Goal: Transaction & Acquisition: Purchase product/service

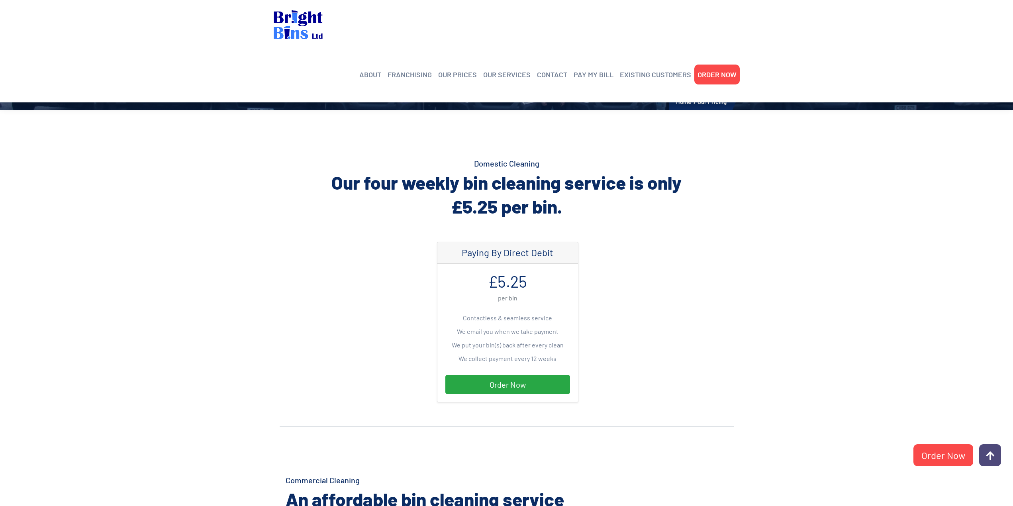
scroll to position [120, 0]
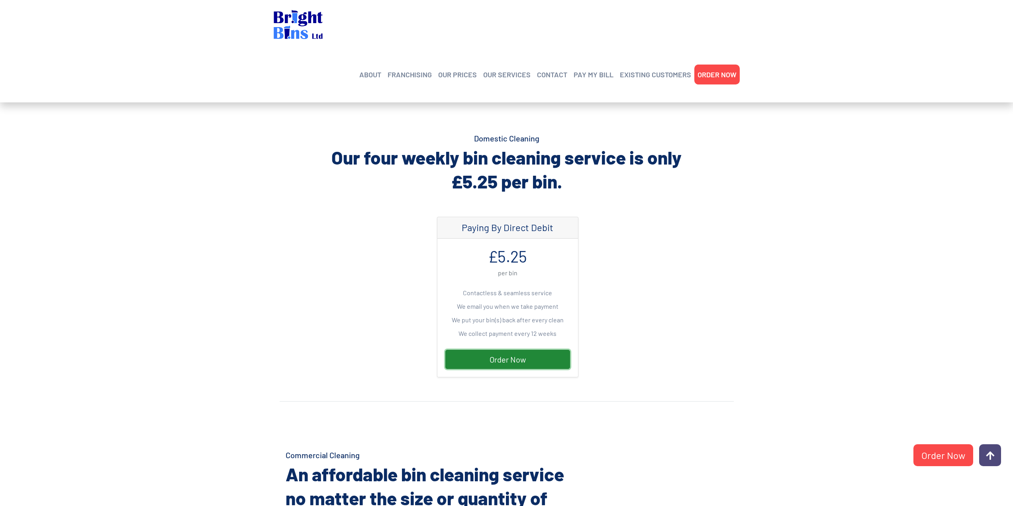
click at [531, 360] on link "Order Now" at bounding box center [507, 359] width 125 height 19
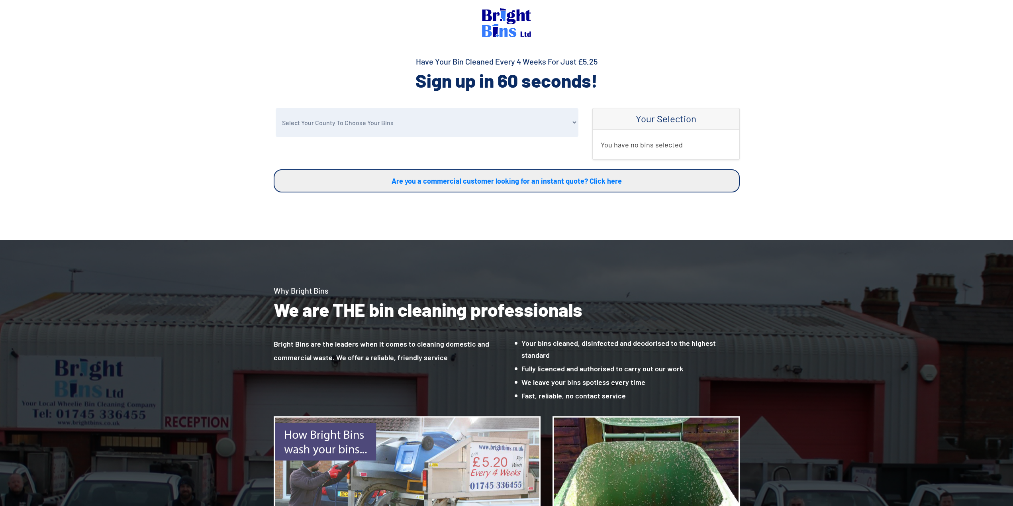
click at [435, 135] on select "Select Your County To Choose Your Bins Cheshire Conwy Denbighshire Flintshire S…" at bounding box center [427, 122] width 303 height 29
select select "Wrexham"
click at [276, 108] on select "Select Your County To Choose Your Bins Cheshire Conwy Denbighshire Flintshire S…" at bounding box center [427, 122] width 303 height 29
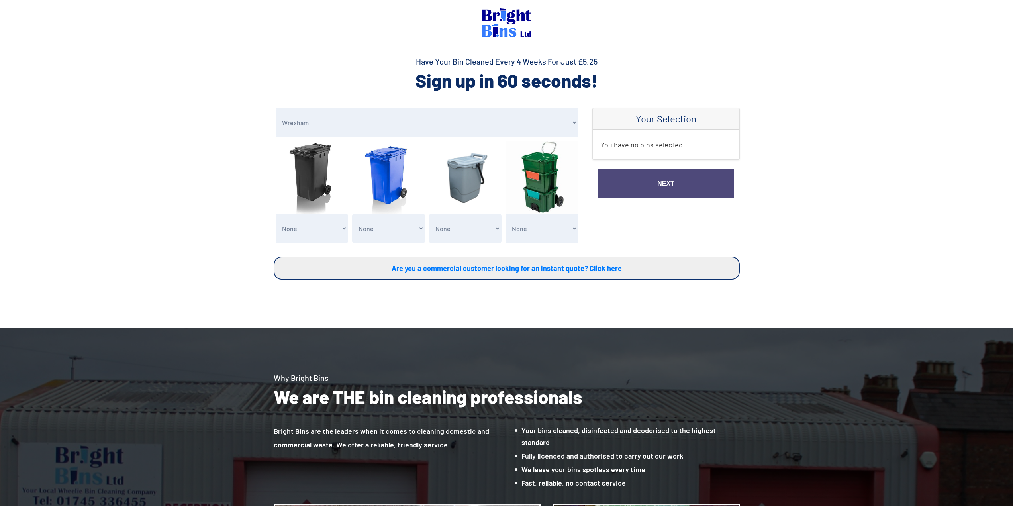
click at [308, 229] on select "None General Waste Bin - X1 (£5.25) General Waste Bin - X2 (£10.50) General Was…" at bounding box center [312, 228] width 73 height 29
select select "1"
click at [276, 214] on select "None General Waste Bin - X1 (£5.25) General Waste Bin - X2 (£10.50) General Was…" at bounding box center [312, 228] width 73 height 29
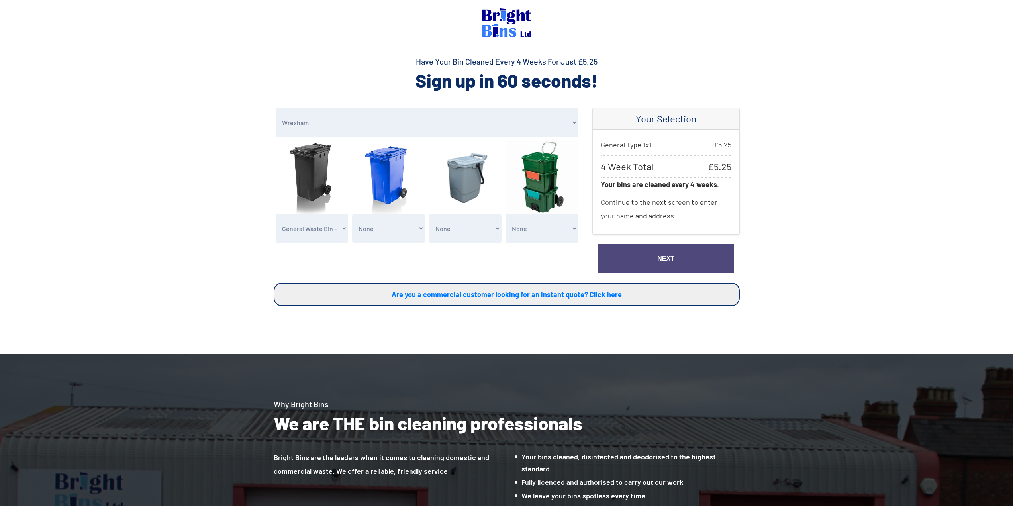
click at [666, 258] on link "Next" at bounding box center [665, 258] width 135 height 29
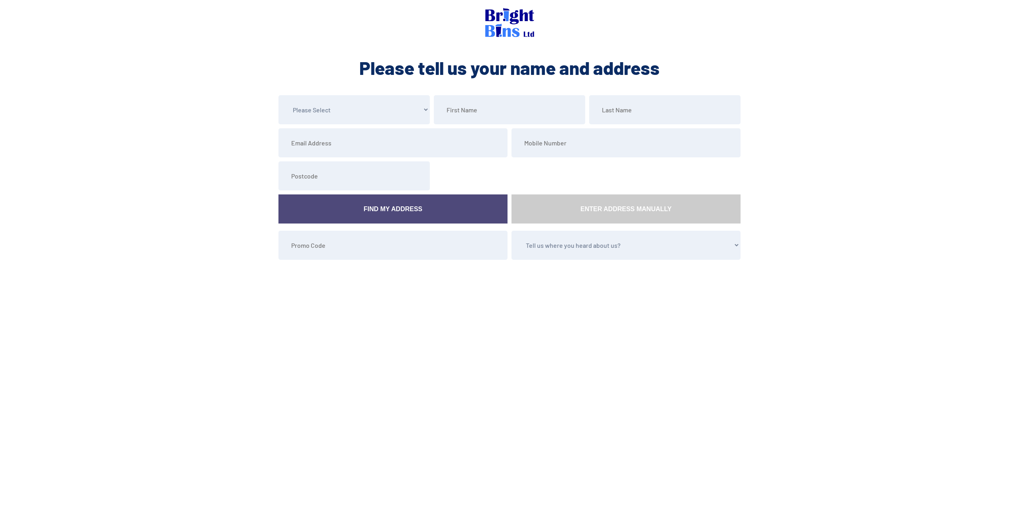
click at [341, 119] on select "Please Select Mr Mrs Miss Ms Dr Other" at bounding box center [353, 109] width 151 height 29
select select "Mr"
click at [278, 95] on select "Please Select Mr Mrs Miss Ms Dr Other" at bounding box center [353, 109] width 151 height 29
click at [515, 102] on input "text" at bounding box center [509, 109] width 151 height 29
type input "Paul"
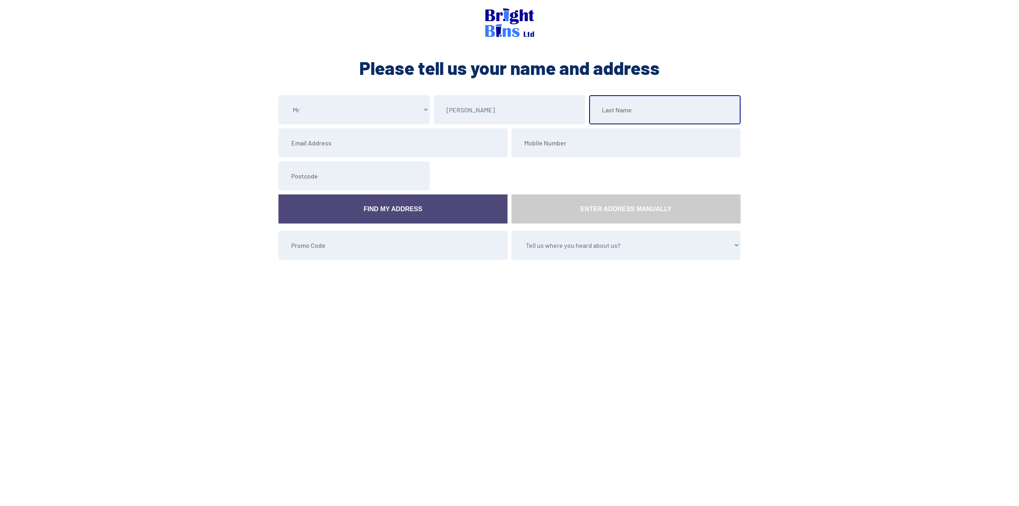
type input "Slapa"
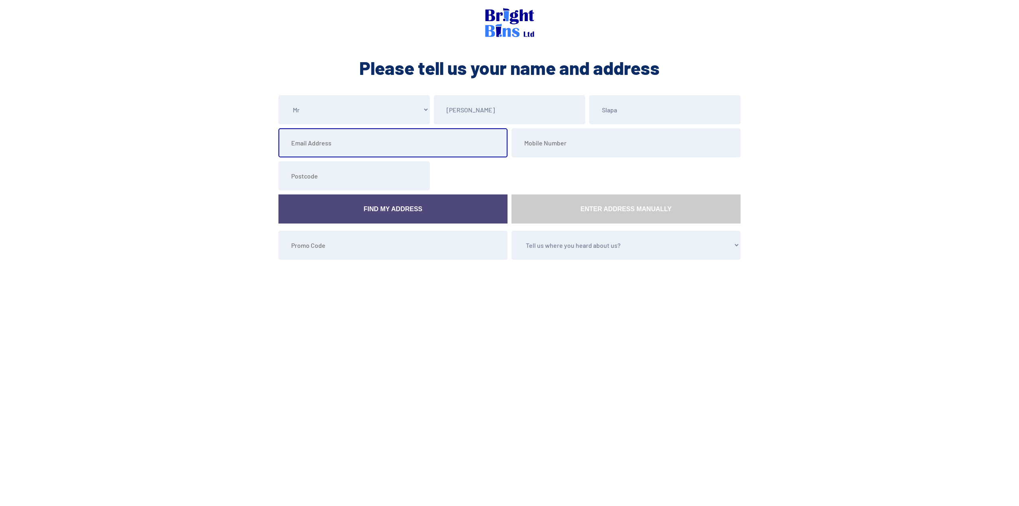
type input "paulslapa@gmail.com"
type input "07792297074"
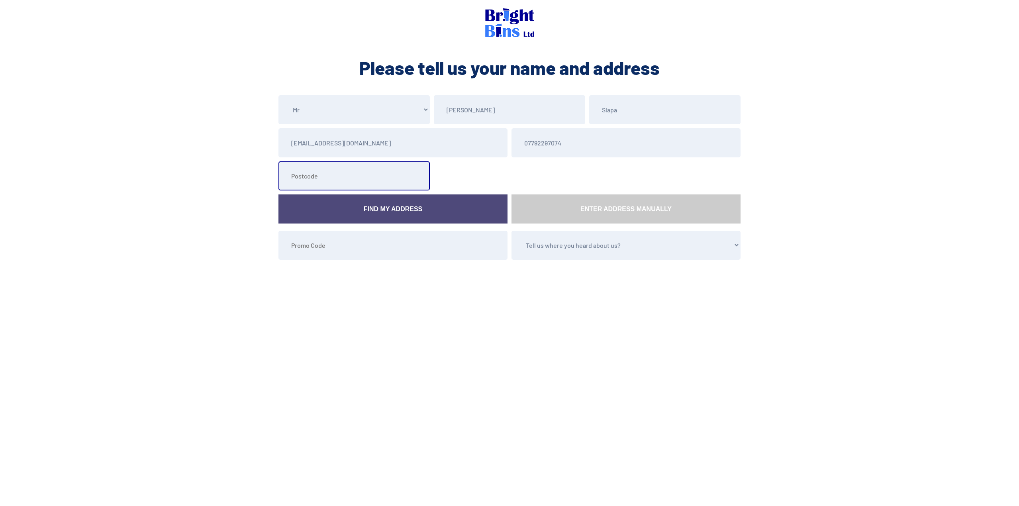
type input "LL12 8LZ"
click at [400, 210] on link "Find My Address" at bounding box center [392, 208] width 229 height 29
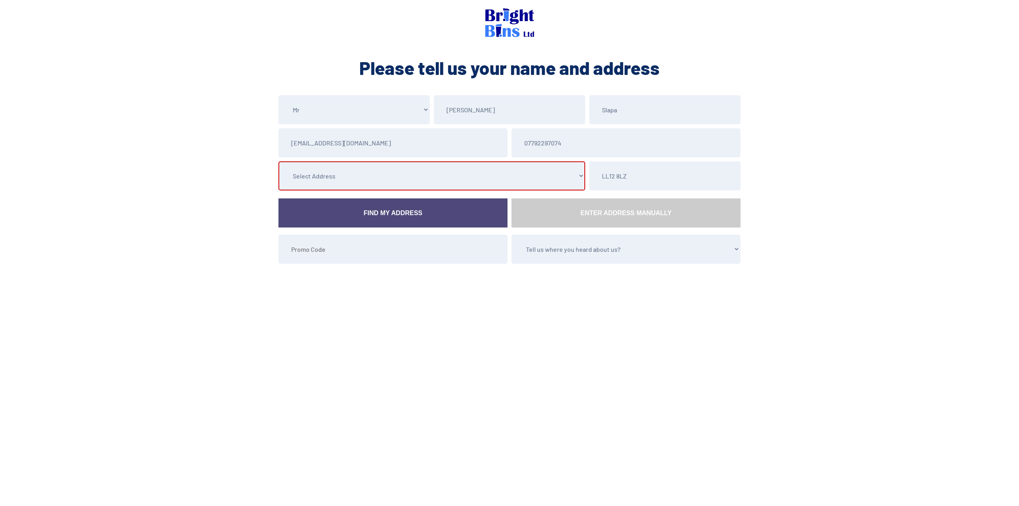
drag, startPoint x: 378, startPoint y: 178, endPoint x: 372, endPoint y: 183, distance: 7.9
click at [378, 178] on select "Select Address 1 Gorse Crescent, , , , Marford, Wrexham, 2 Gorse Crescent, , , …" at bounding box center [431, 175] width 307 height 29
select select "Wrexham"
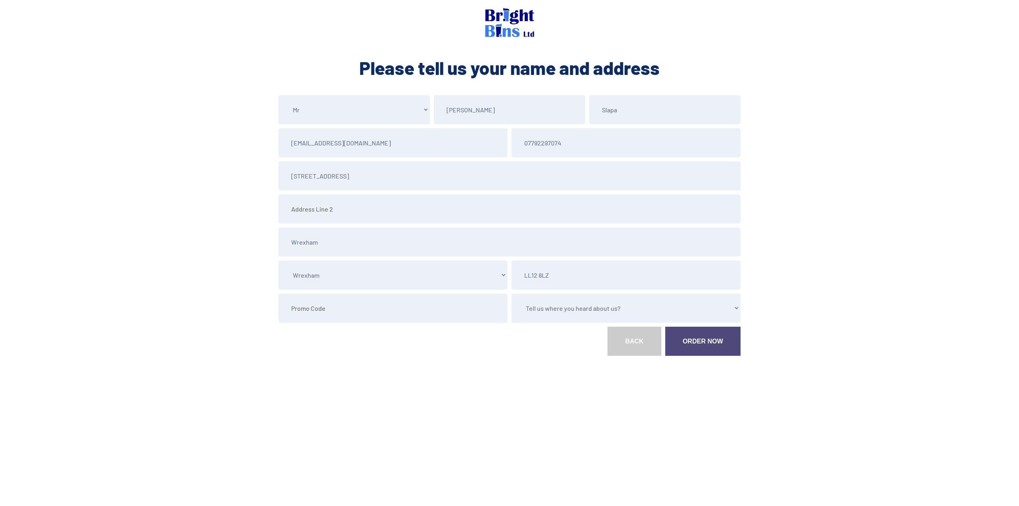
click at [629, 313] on select "Tell us where you heard about us? Word of Mouth Leaflet Sticker On Bin Spoke To…" at bounding box center [625, 308] width 229 height 29
select select "Word of Mouth"
click at [511, 294] on select "Tell us where you heard about us? Word of Mouth Leaflet Sticker On Bin Spoke To…" at bounding box center [625, 308] width 229 height 29
click at [705, 346] on link "Order Now" at bounding box center [702, 341] width 75 height 29
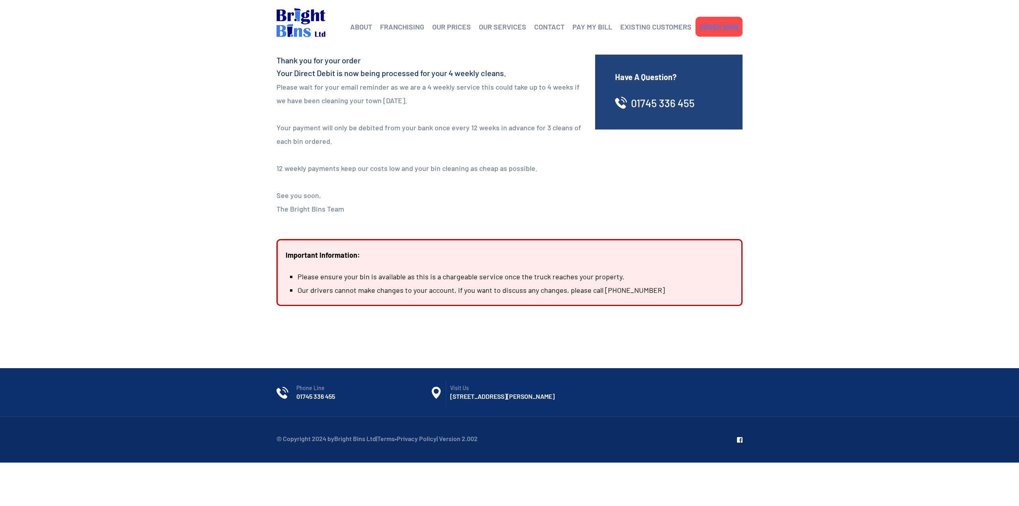
click at [721, 26] on link "ORDER NOW" at bounding box center [718, 27] width 39 height 12
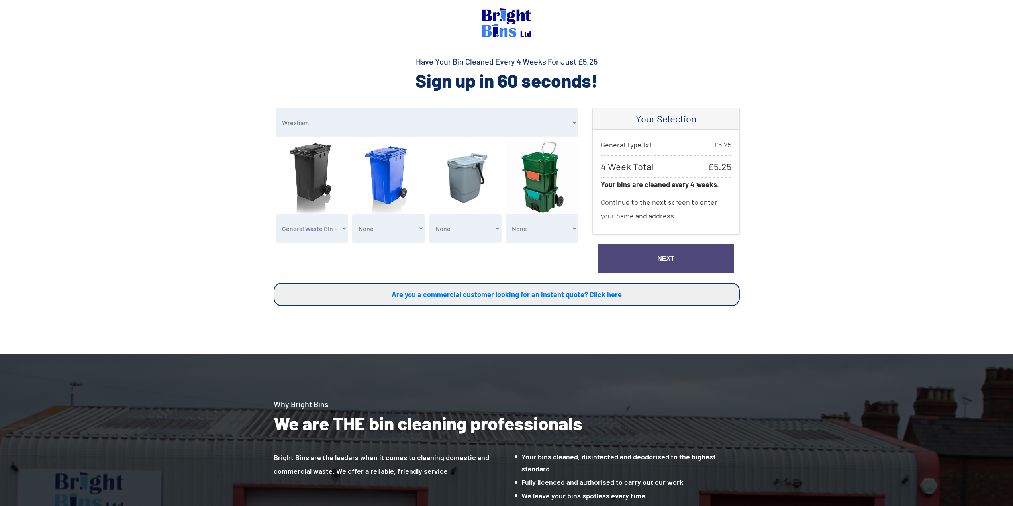
select select "Wrexham"
select select "1"
